Goal: Task Accomplishment & Management: Use online tool/utility

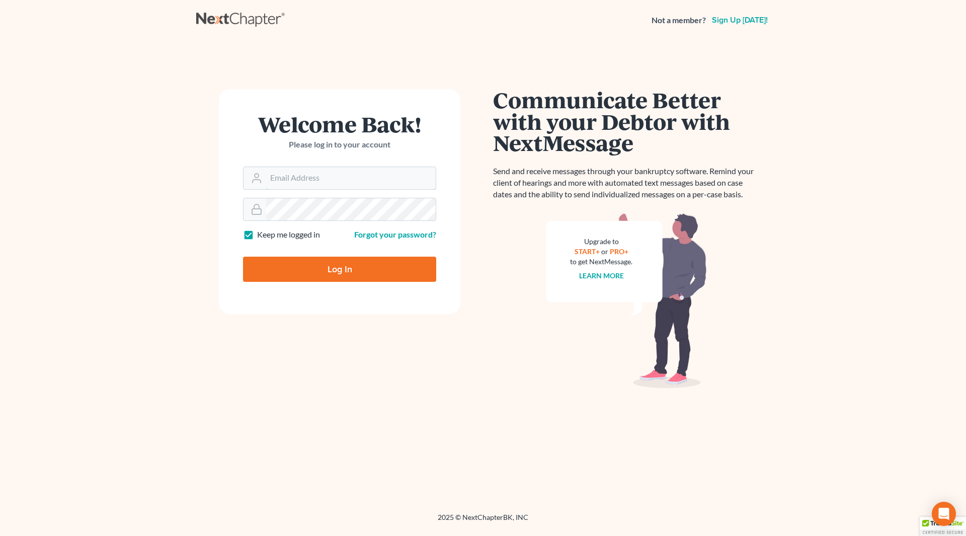
type input "wendy@cgwesq.com"
click at [299, 278] on input "Log In" at bounding box center [339, 269] width 193 height 25
type input "Thinking..."
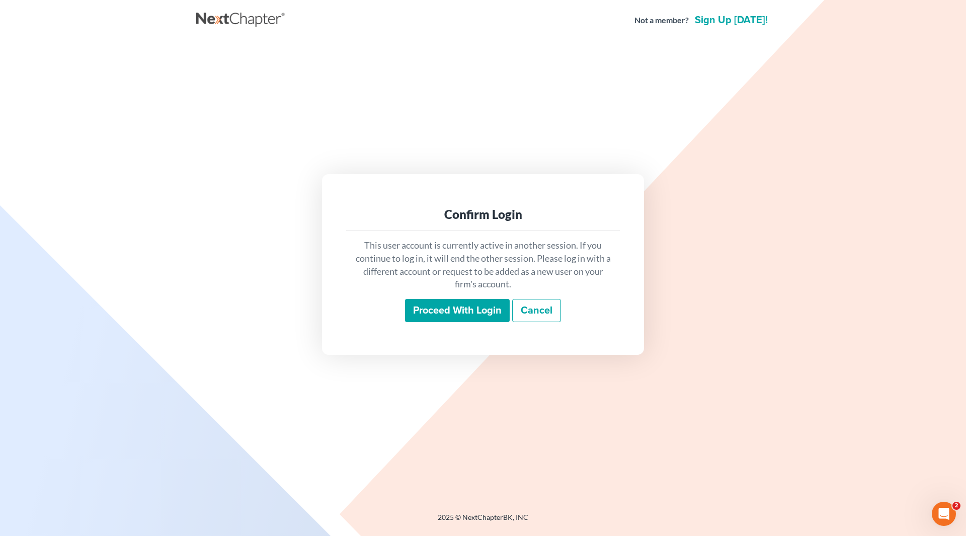
click at [460, 309] on input "Proceed with login" at bounding box center [457, 310] width 105 height 23
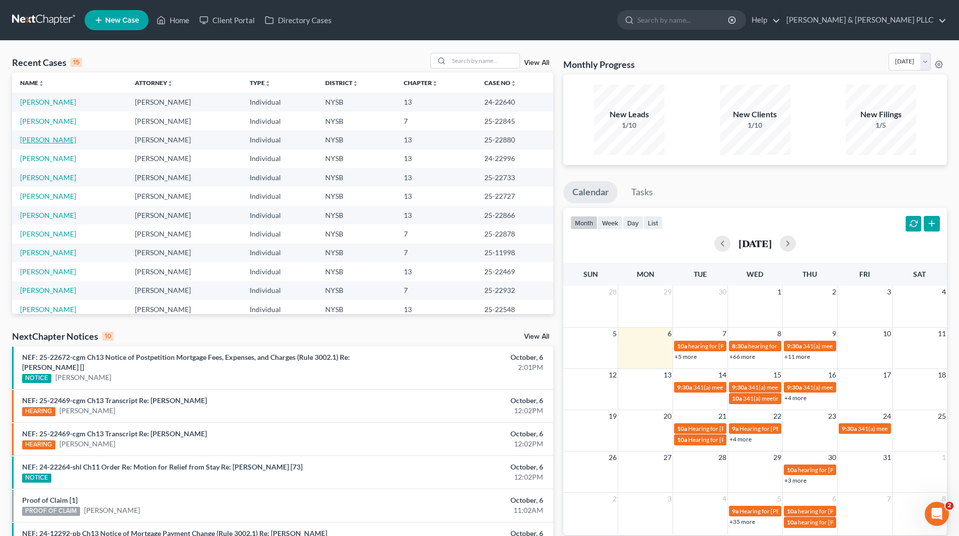
click at [69, 140] on link "Schullere, Elvina" at bounding box center [48, 139] width 56 height 9
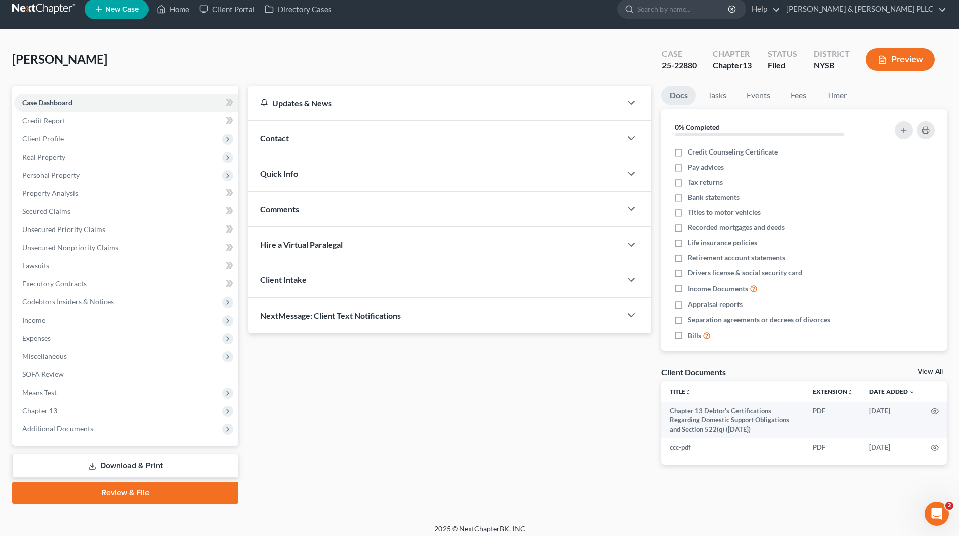
scroll to position [17, 0]
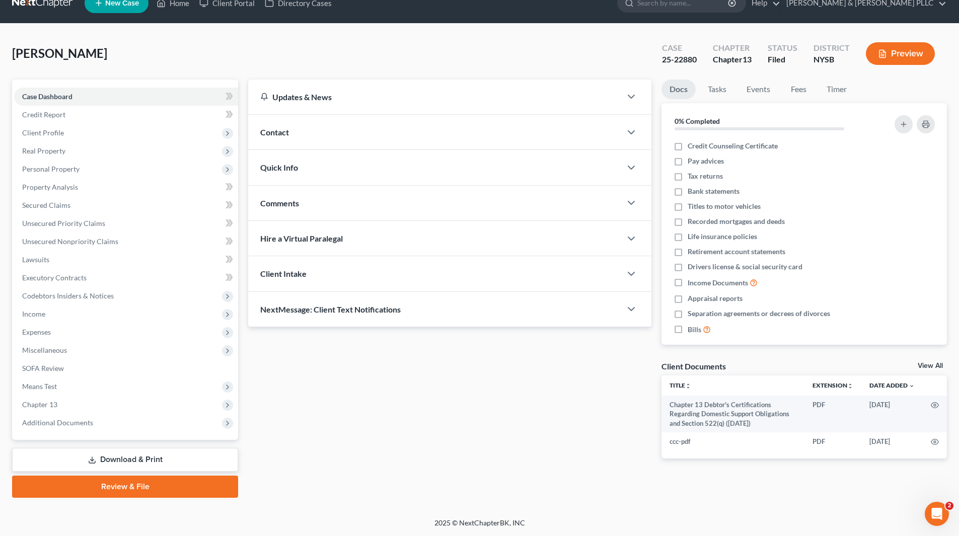
click at [137, 459] on link "Download & Print" at bounding box center [125, 460] width 226 height 24
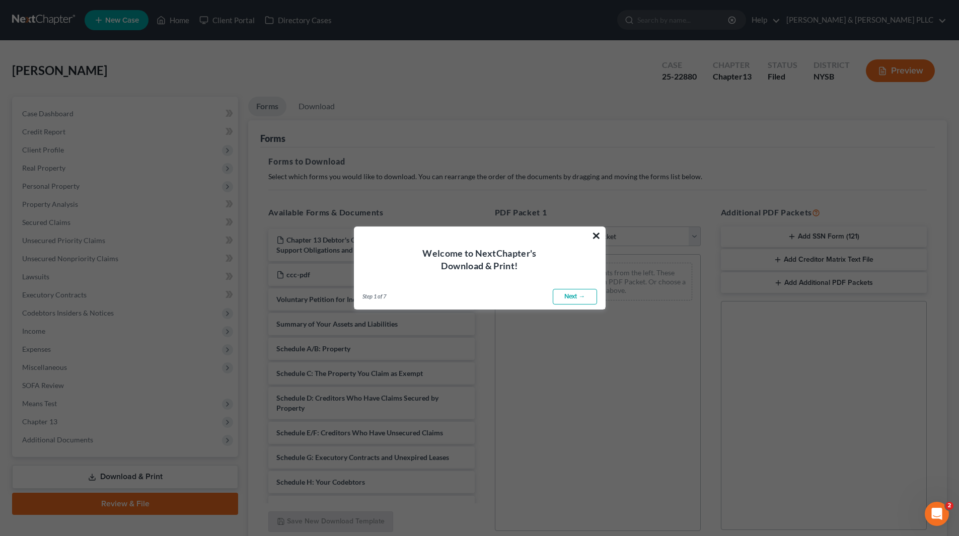
click at [595, 237] on button "×" at bounding box center [596, 235] width 10 height 16
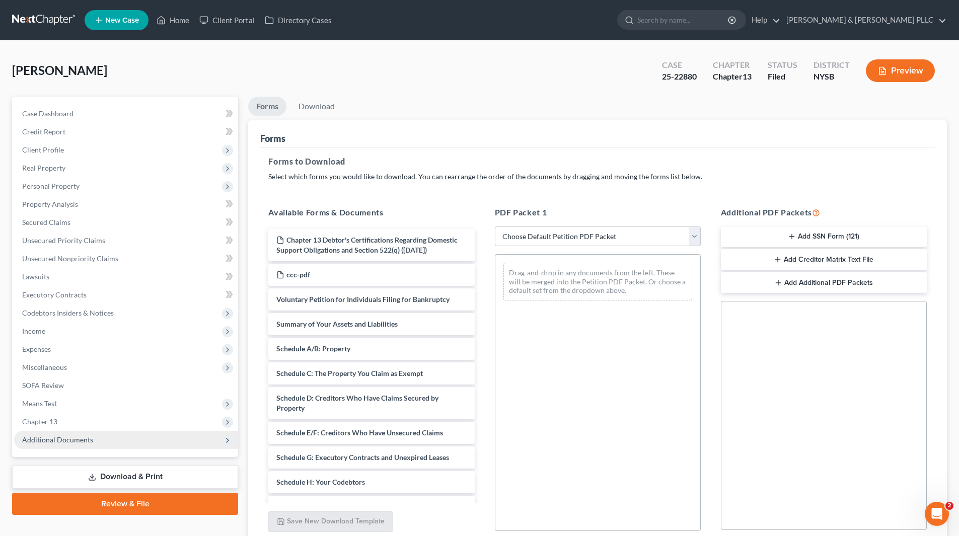
click at [82, 439] on span "Additional Documents" at bounding box center [57, 439] width 71 height 9
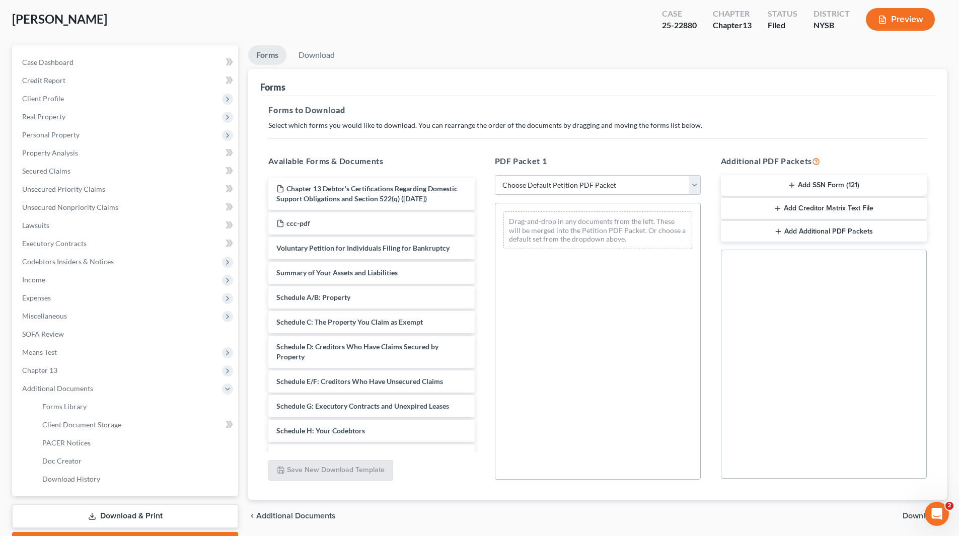
scroll to position [108, 0]
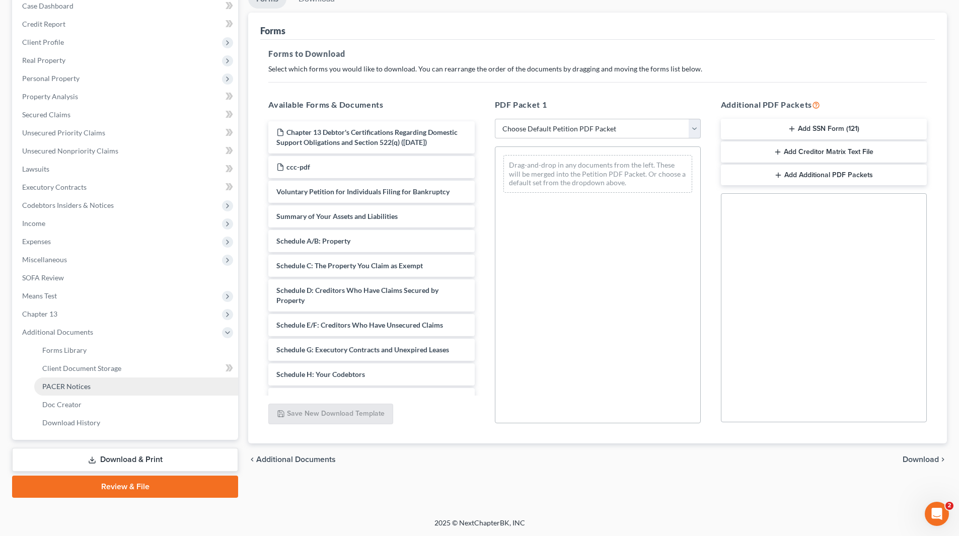
click at [85, 389] on span "PACER Notices" at bounding box center [66, 386] width 48 height 9
